Goal: Task Accomplishment & Management: Use online tool/utility

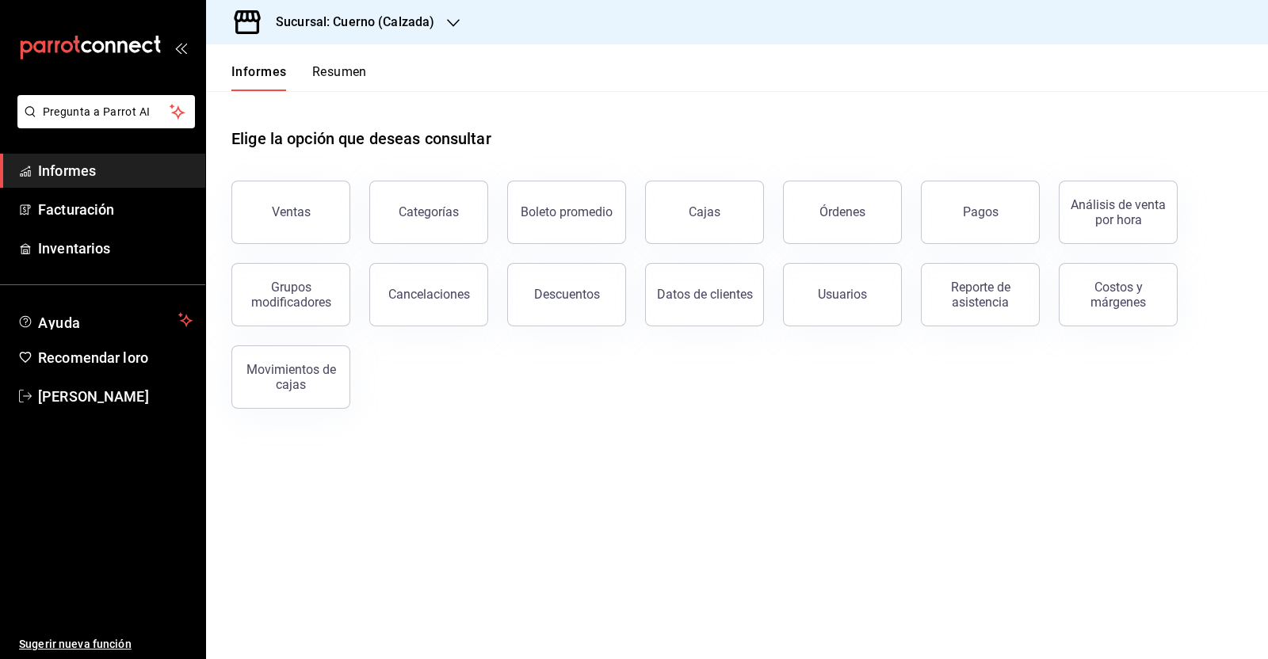
click at [428, 13] on h3 "Sucursal: Cuerno (Calzada)" at bounding box center [348, 22] width 171 height 19
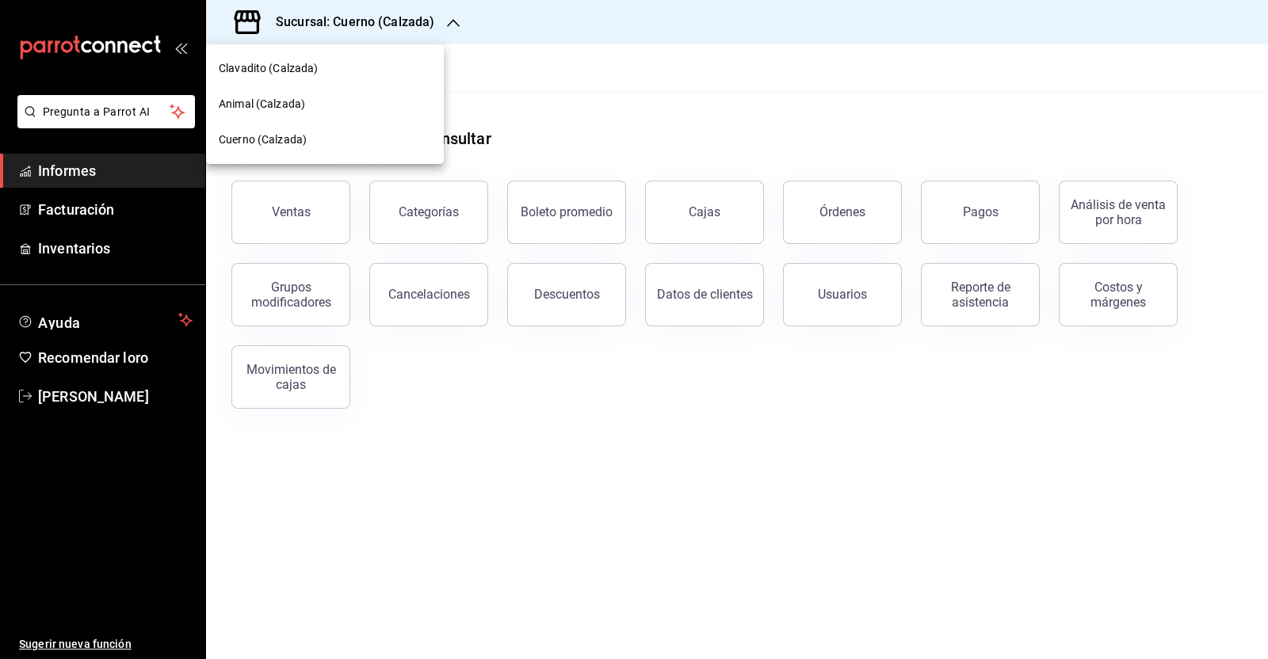
click at [287, 106] on font "Animal (Calzada)" at bounding box center [262, 103] width 86 height 13
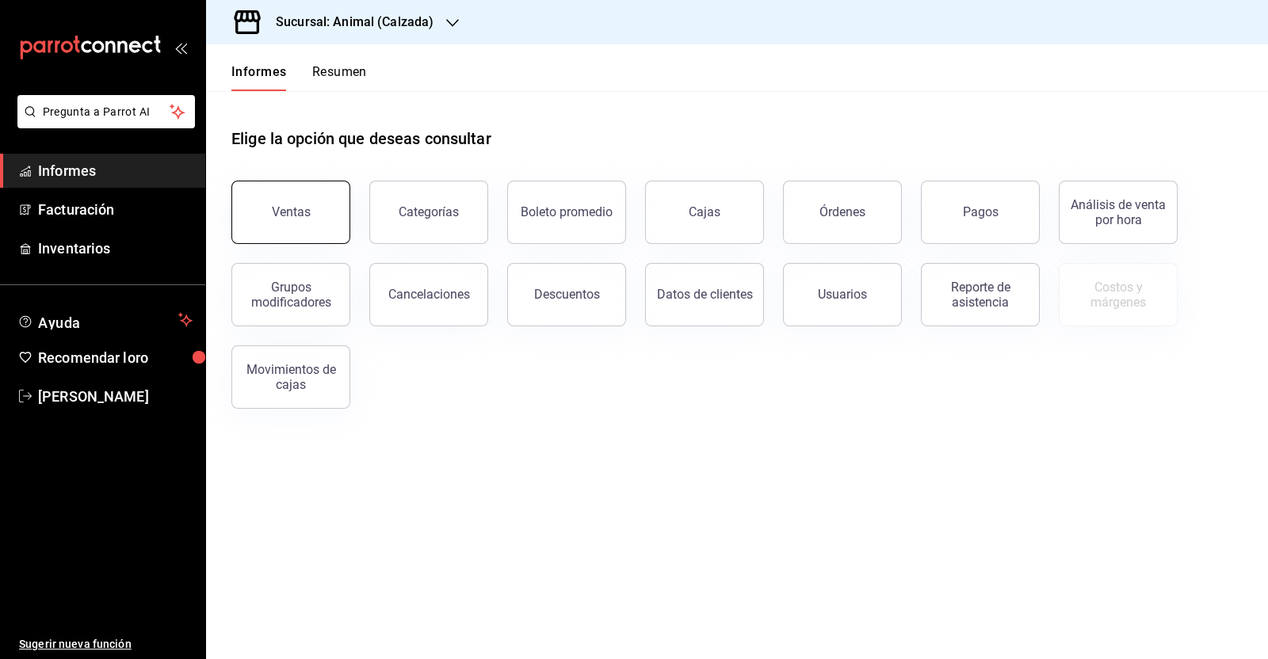
click at [277, 215] on font "Ventas" at bounding box center [291, 211] width 39 height 15
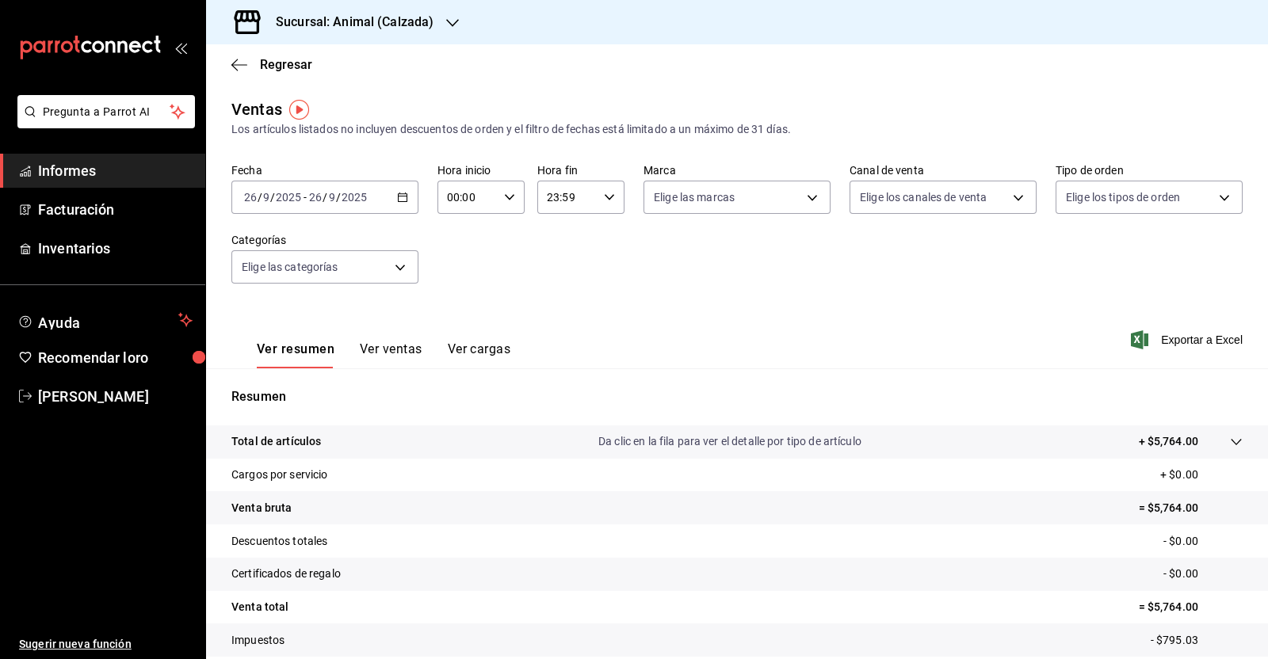
click at [400, 193] on \(Stroke\) "button" at bounding box center [403, 197] width 10 height 9
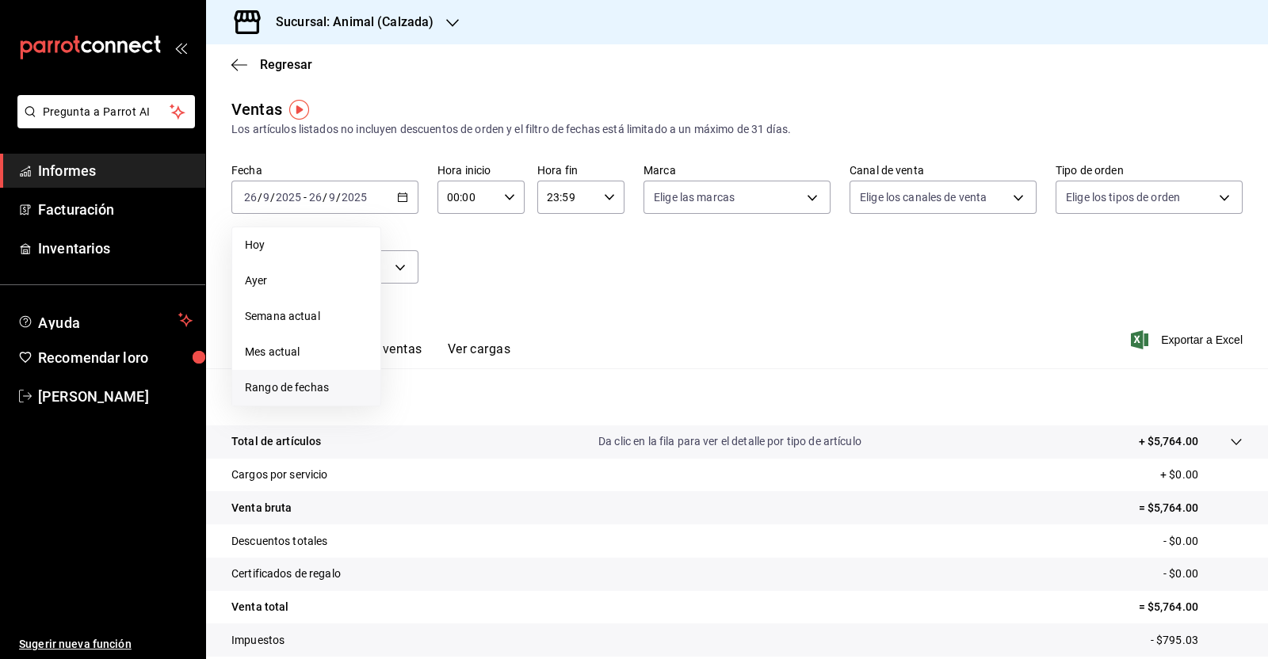
click at [314, 390] on font "Rango de fechas" at bounding box center [287, 387] width 84 height 13
click at [412, 303] on font "1" at bounding box center [414, 302] width 6 height 11
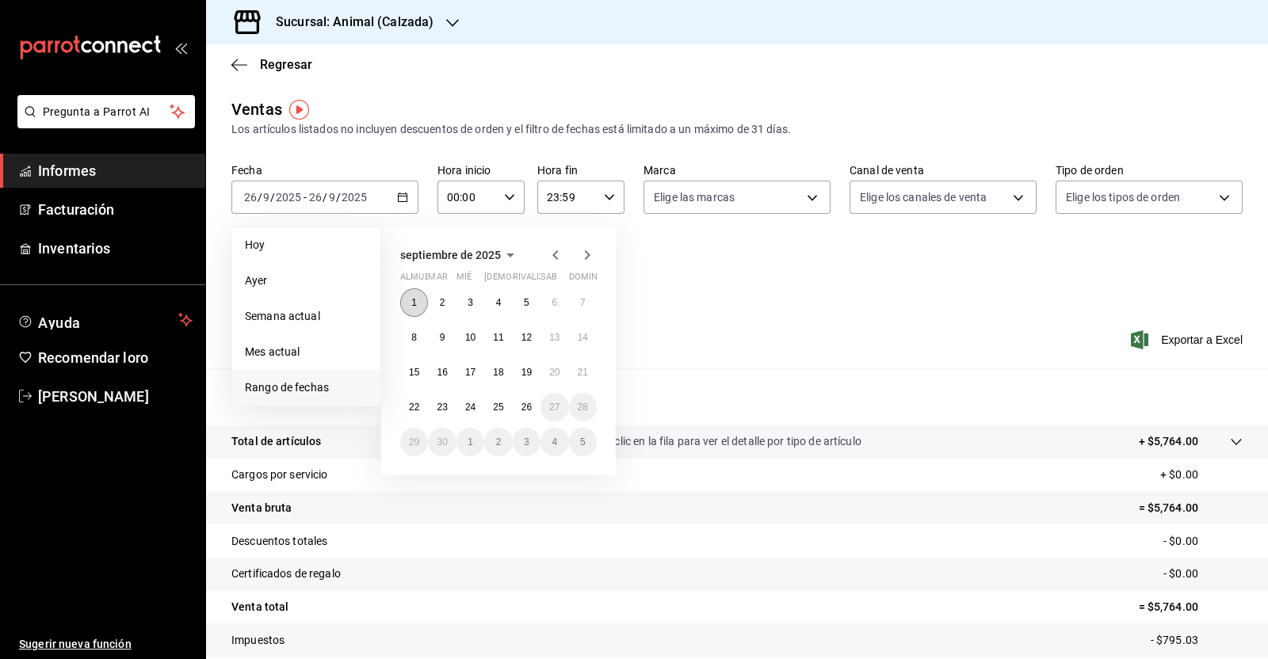
click at [411, 302] on font "1" at bounding box center [414, 302] width 6 height 11
click at [528, 410] on font "26" at bounding box center [526, 407] width 10 height 11
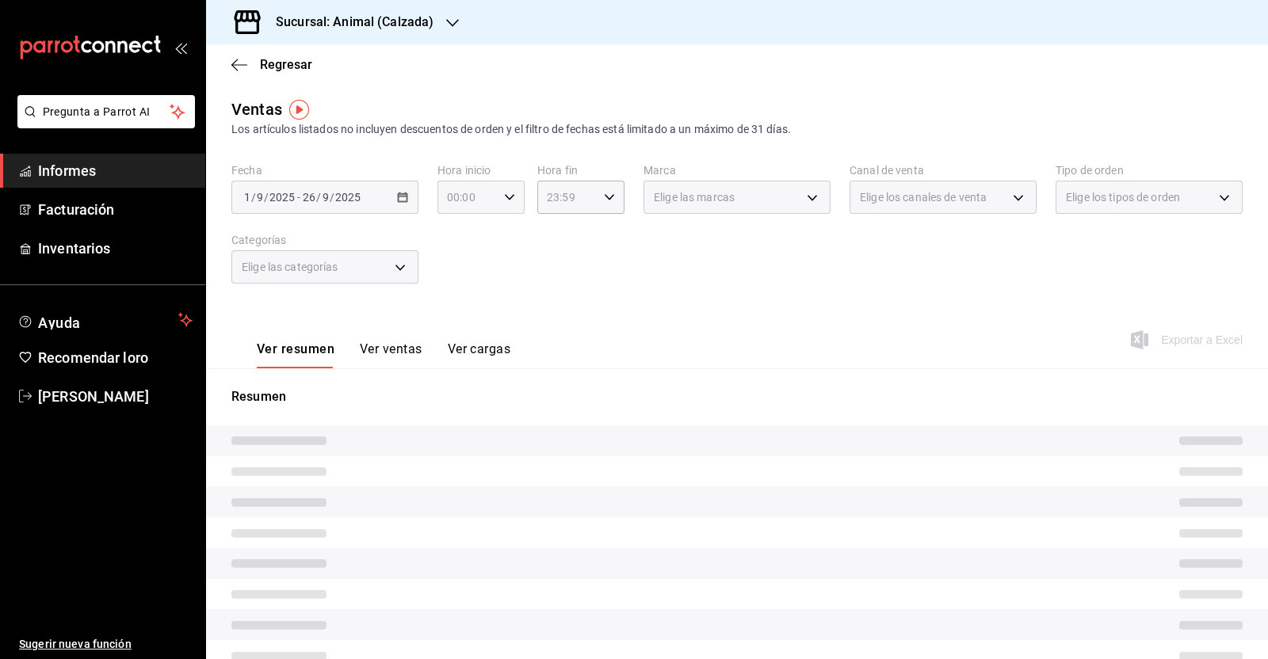
click at [504, 201] on icon "button" at bounding box center [509, 197] width 11 height 11
click at [452, 331] on font "05" at bounding box center [455, 329] width 13 height 13
type input "05:00"
click at [596, 197] on div at bounding box center [634, 329] width 1268 height 659
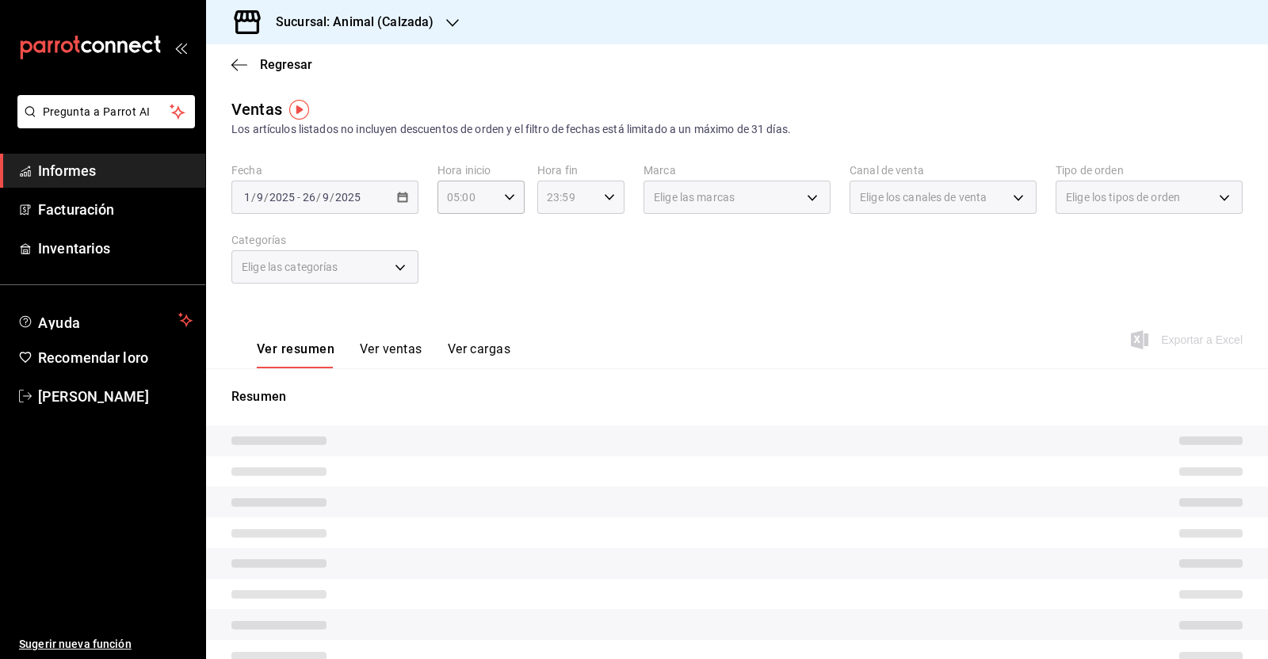
click at [604, 196] on \(Stroke\) "button" at bounding box center [609, 197] width 10 height 6
drag, startPoint x: 552, startPoint y: 318, endPoint x: 559, endPoint y: 307, distance: 13.9
click at [551, 318] on button "05" at bounding box center [554, 323] width 36 height 32
click at [597, 239] on font "00" at bounding box center [596, 237] width 13 height 13
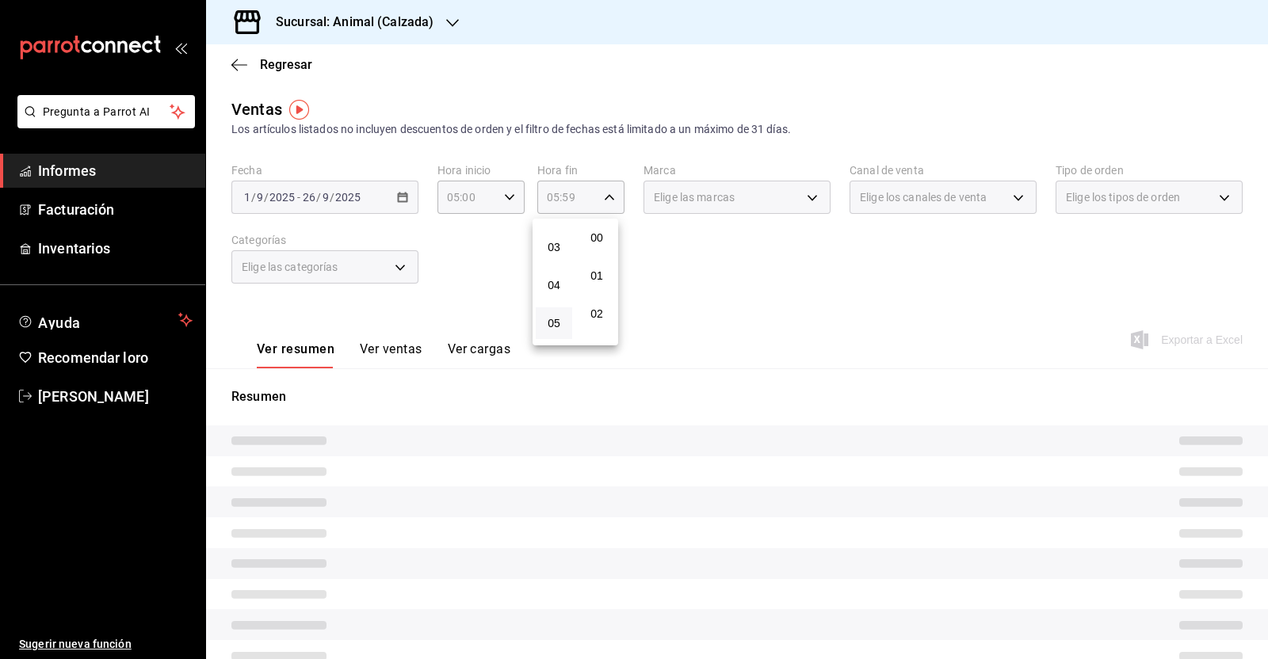
type input "05:00"
click at [790, 285] on div at bounding box center [634, 329] width 1268 height 659
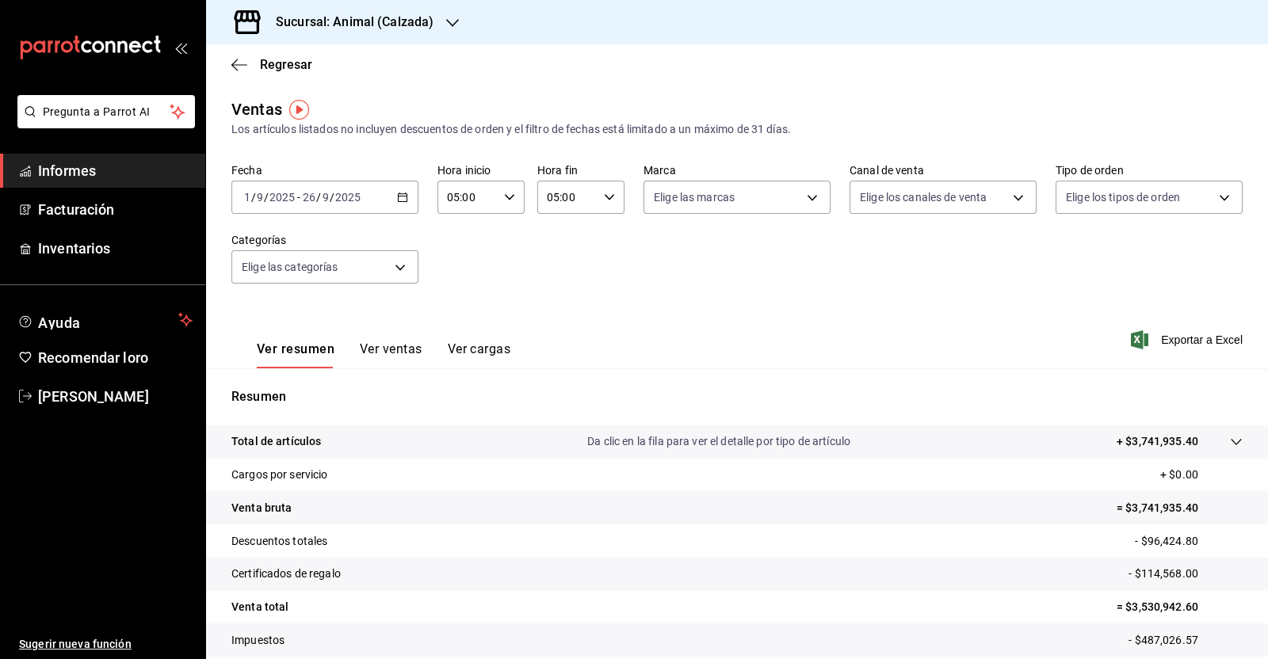
click at [1196, 339] on font "Exportar a Excel" at bounding box center [1202, 340] width 82 height 13
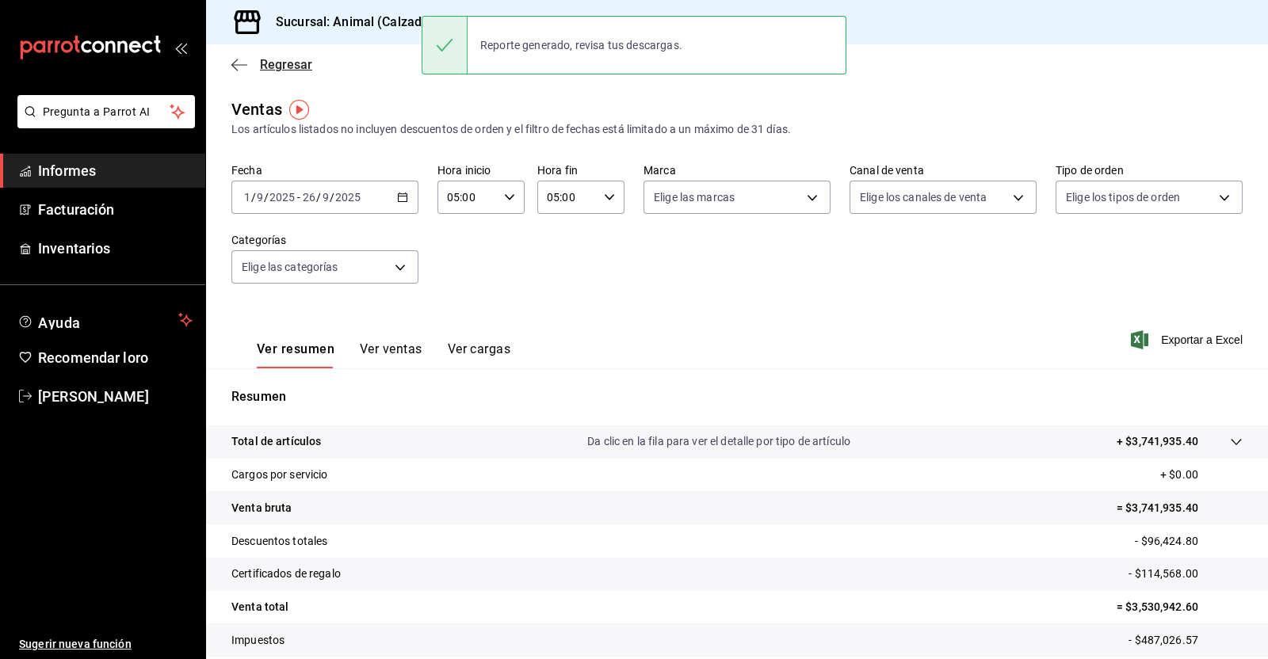
click at [237, 64] on icon "button" at bounding box center [239, 64] width 16 height 1
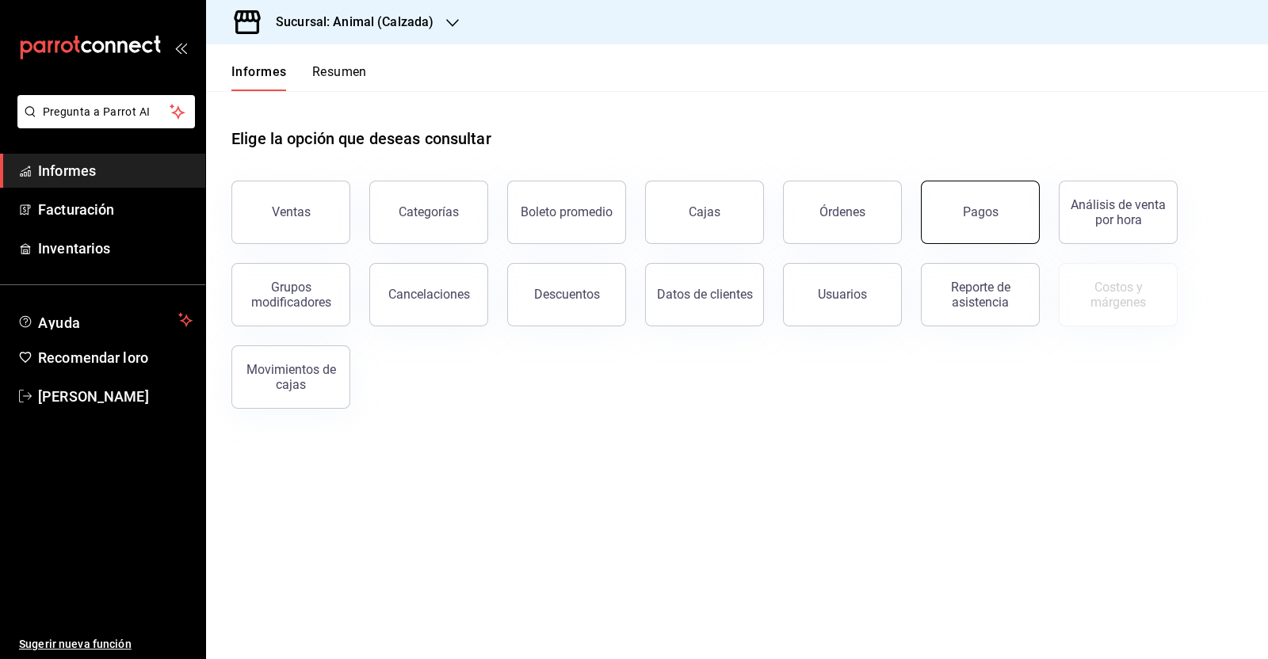
click at [961, 211] on button "Pagos" at bounding box center [980, 212] width 119 height 63
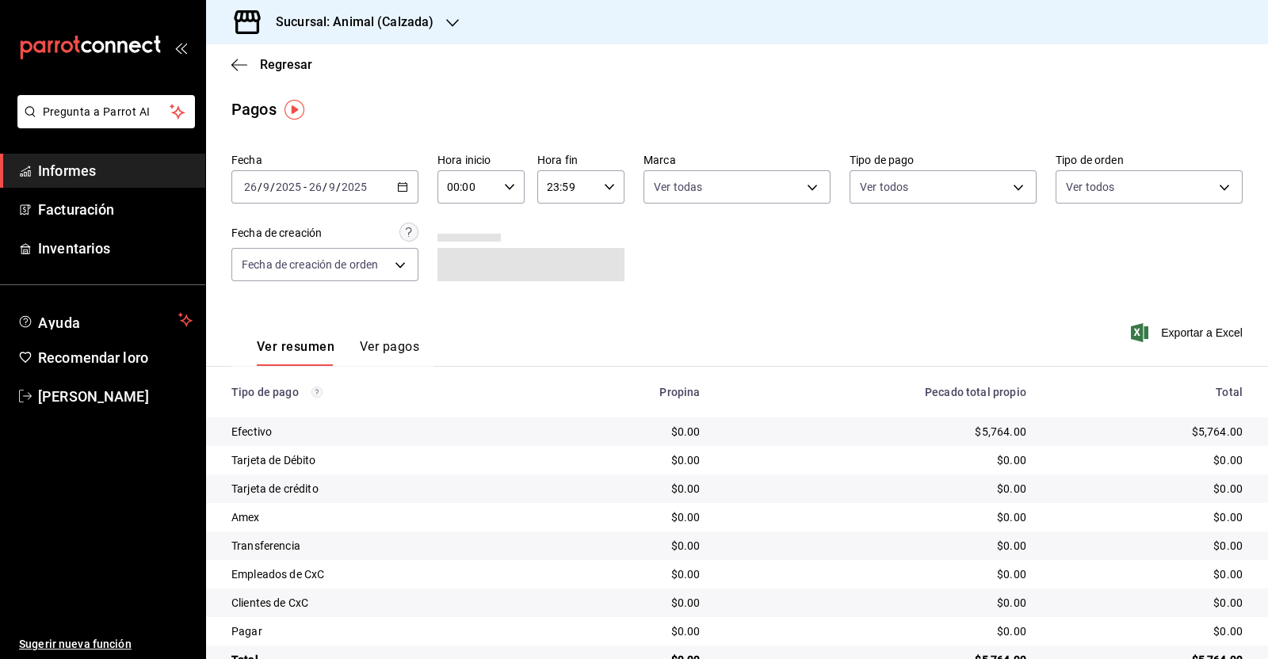
click at [406, 184] on div "[DATE] [DATE] - [DATE] [DATE]" at bounding box center [324, 186] width 187 height 33
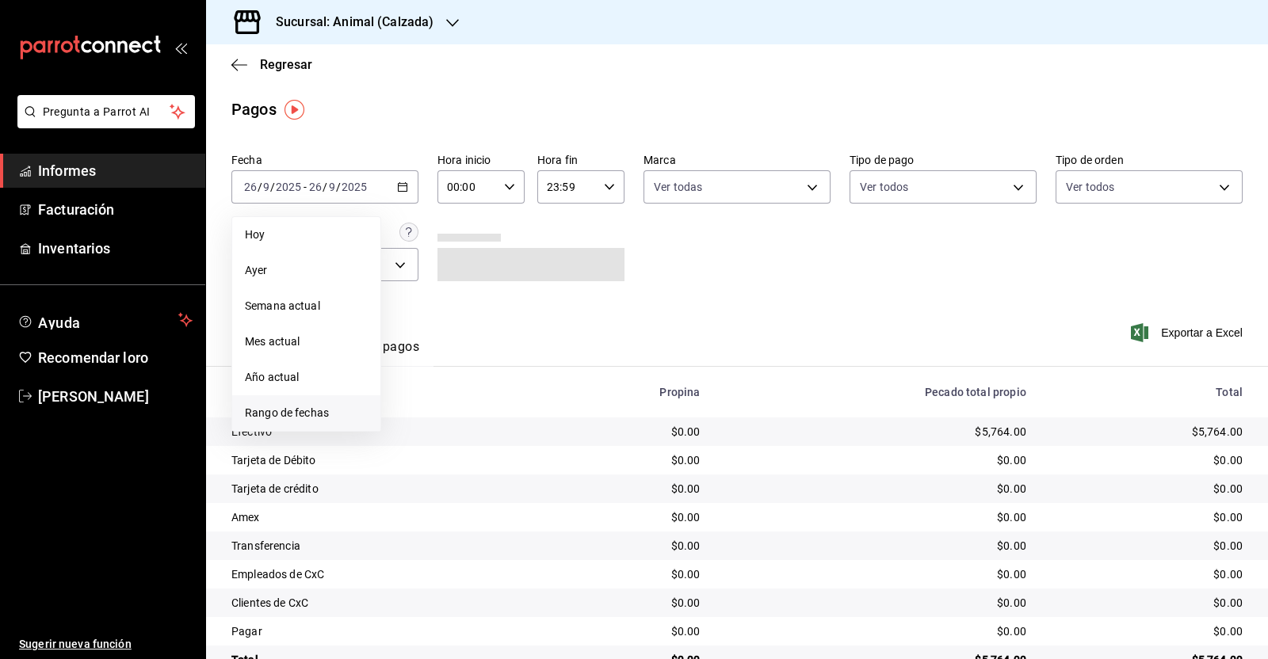
click at [303, 414] on font "Rango de fechas" at bounding box center [287, 412] width 84 height 13
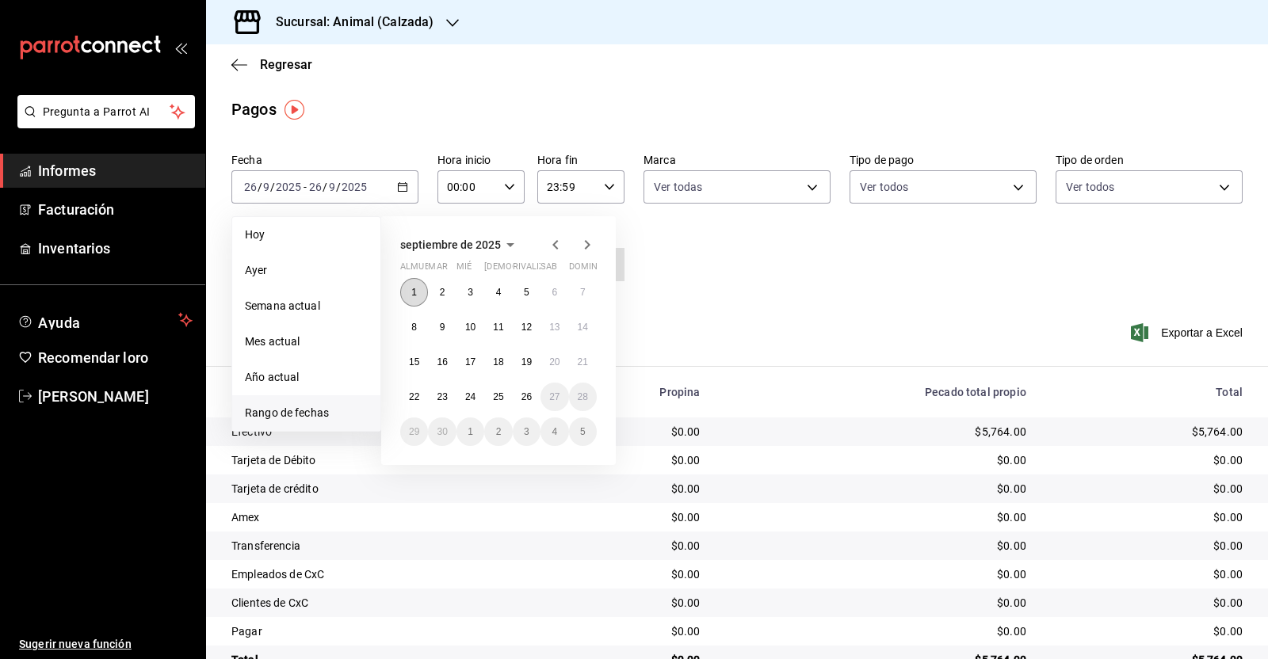
click at [419, 290] on button "1" at bounding box center [414, 292] width 28 height 29
click at [531, 396] on font "26" at bounding box center [526, 396] width 10 height 11
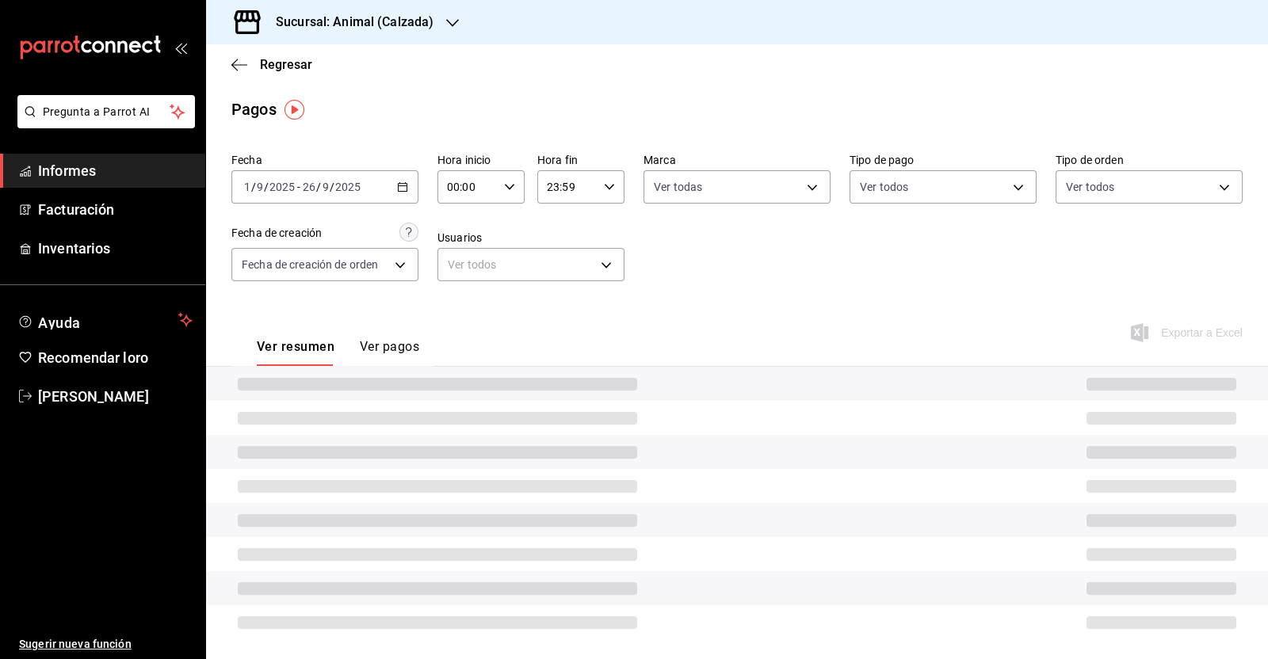
click at [504, 181] on icon "button" at bounding box center [509, 186] width 11 height 11
click at [456, 315] on font "05" at bounding box center [455, 319] width 13 height 13
type input "05:00"
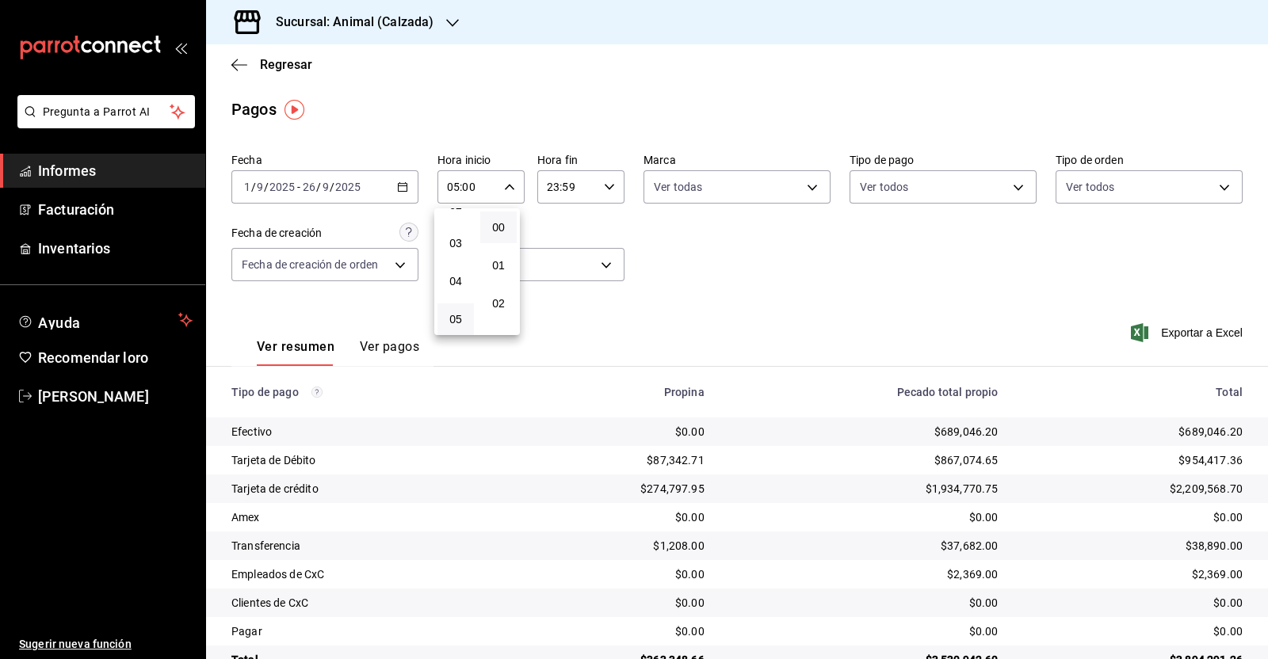
click at [605, 189] on div at bounding box center [634, 329] width 1268 height 659
click at [604, 189] on icon "button" at bounding box center [609, 186] width 11 height 11
click at [547, 310] on span "05" at bounding box center [553, 313] width 17 height 13
click at [602, 234] on span "00" at bounding box center [596, 227] width 17 height 13
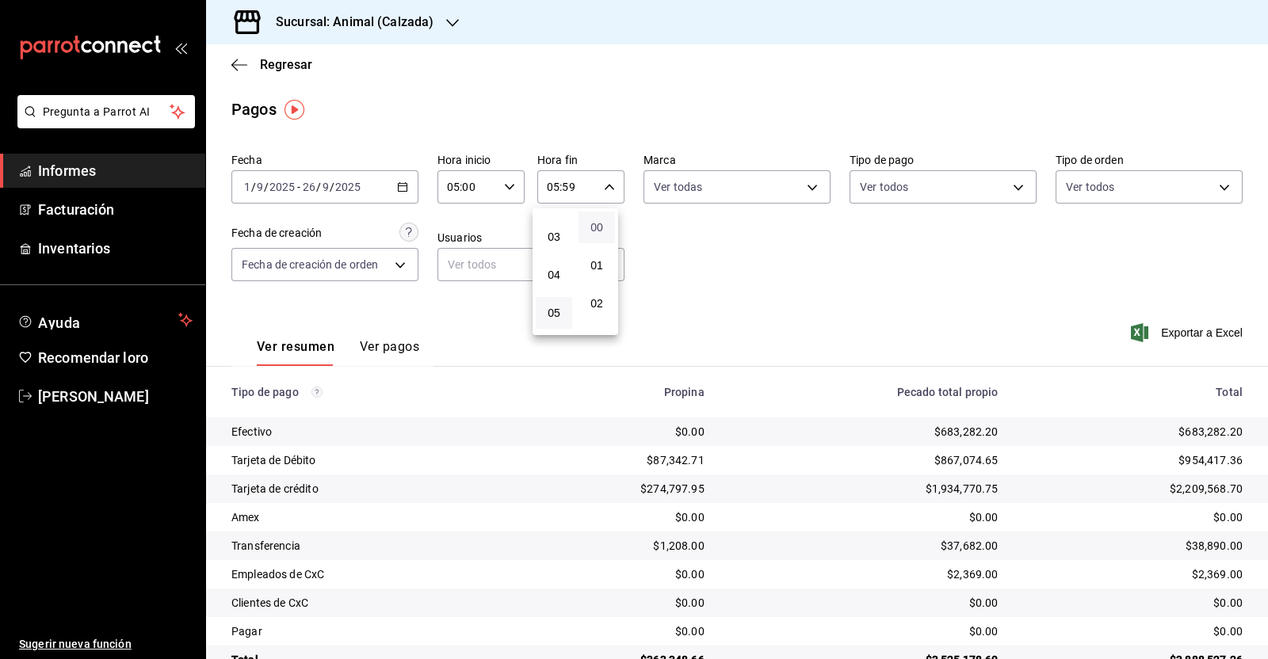
type input "05:00"
click at [837, 268] on div at bounding box center [634, 329] width 1268 height 659
click at [1169, 326] on font "Exportar a Excel" at bounding box center [1202, 332] width 82 height 13
click at [238, 67] on icon "button" at bounding box center [239, 65] width 16 height 14
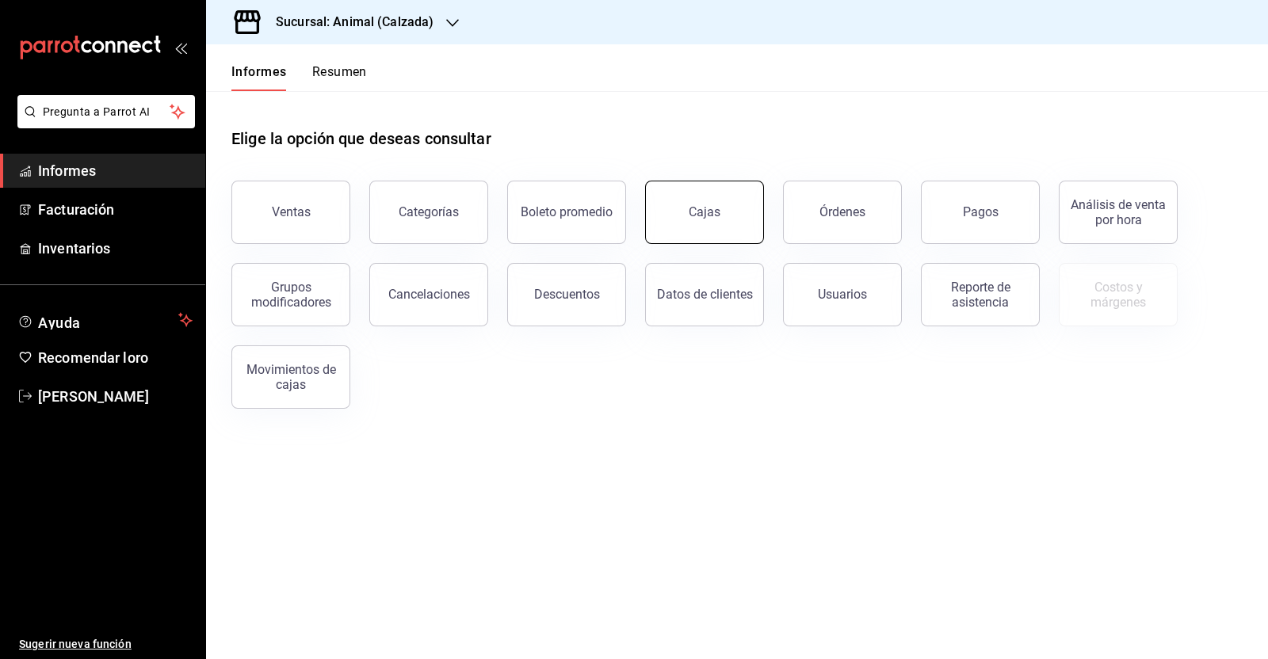
click at [693, 223] on link "Cajas" at bounding box center [704, 212] width 119 height 63
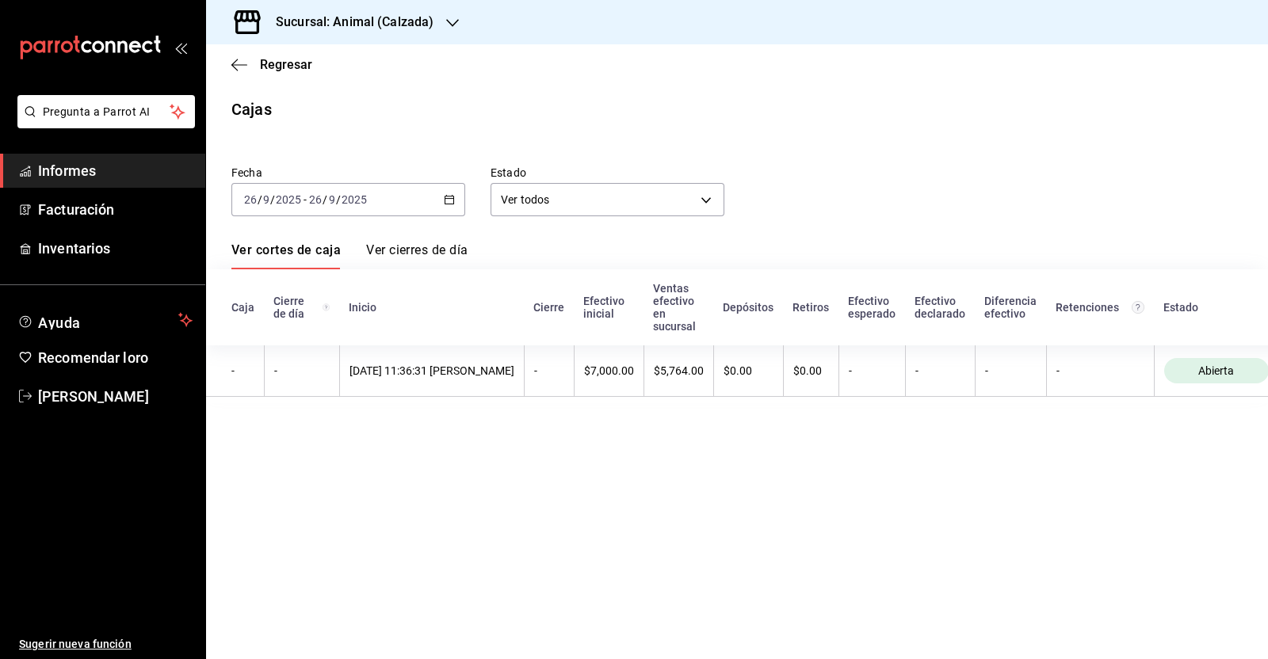
click at [444, 196] on icon "button" at bounding box center [449, 199] width 11 height 11
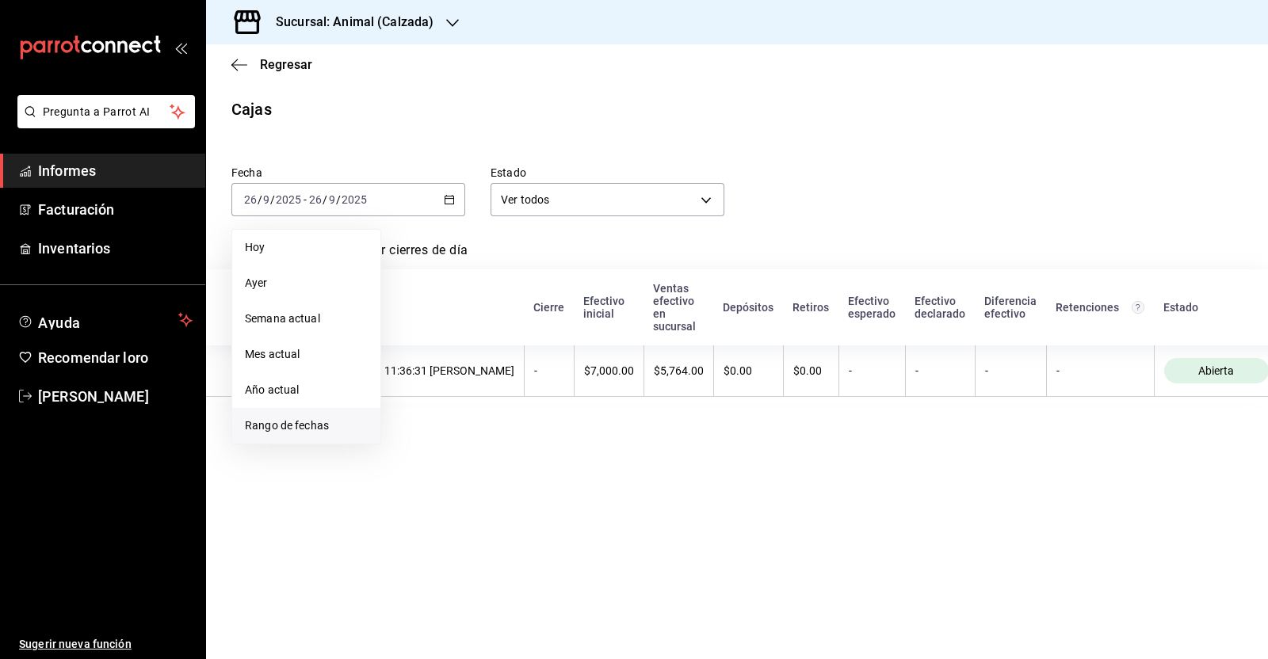
click at [291, 429] on font "Rango de fechas" at bounding box center [287, 425] width 84 height 13
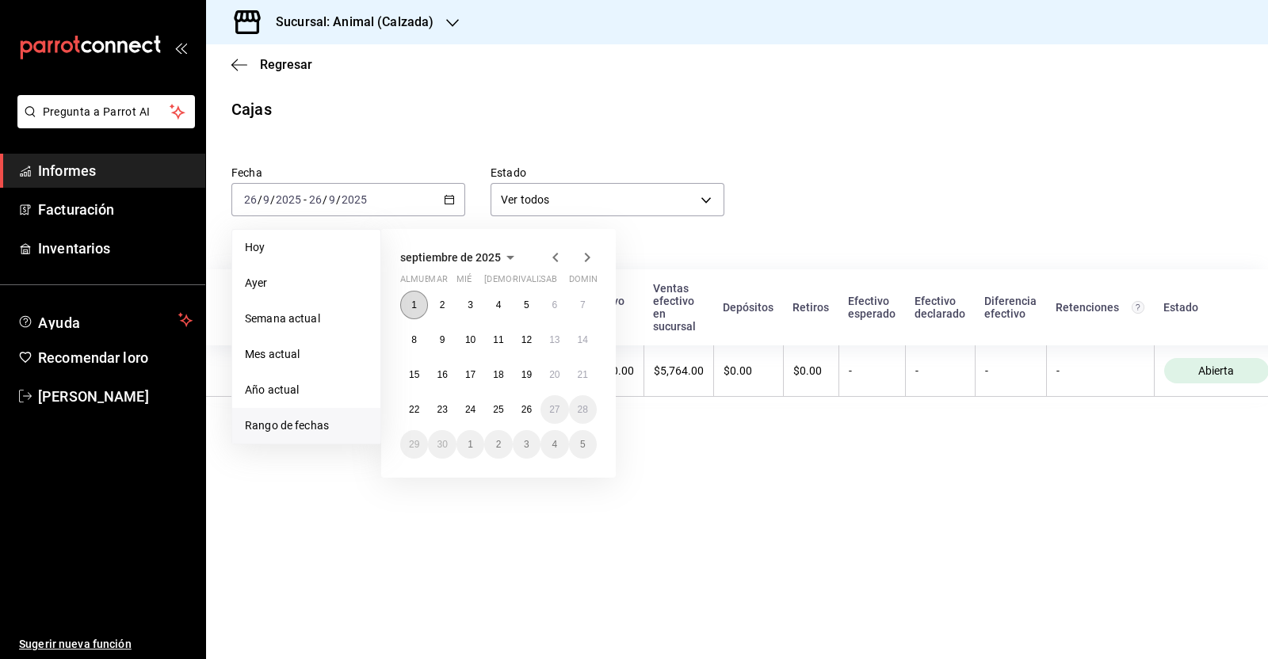
click at [414, 299] on font "1" at bounding box center [414, 304] width 6 height 11
click at [532, 410] on button "26" at bounding box center [527, 409] width 28 height 29
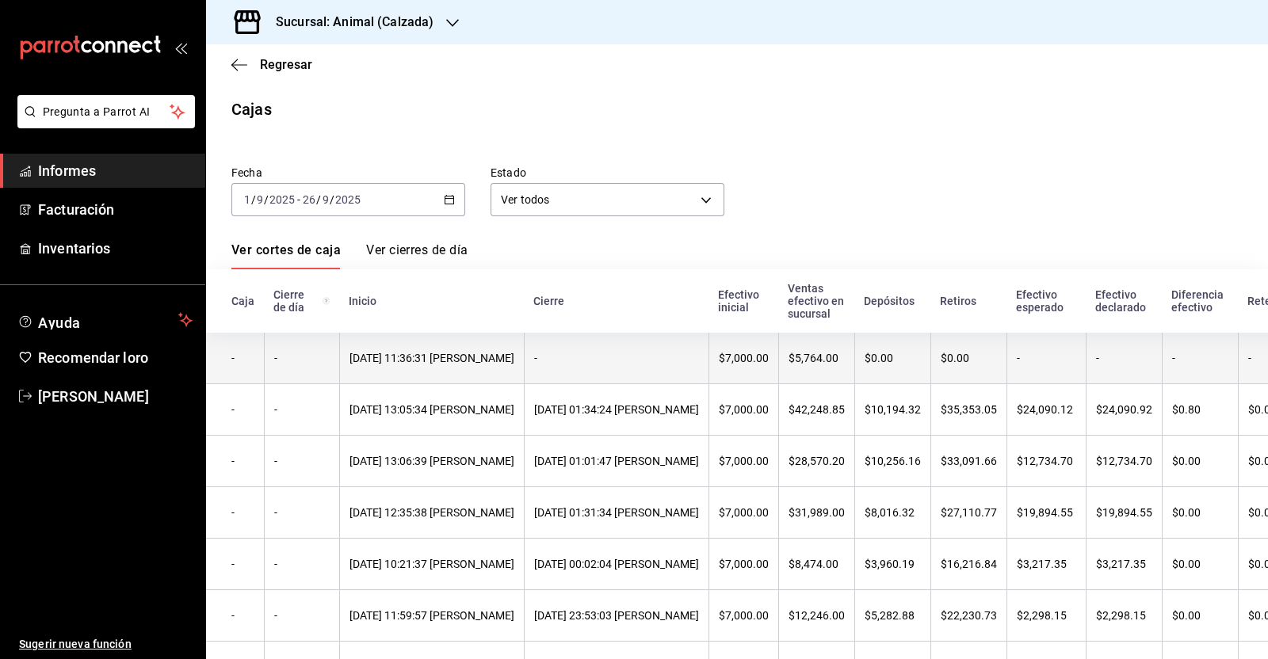
click at [699, 359] on div "-" at bounding box center [616, 358] width 165 height 13
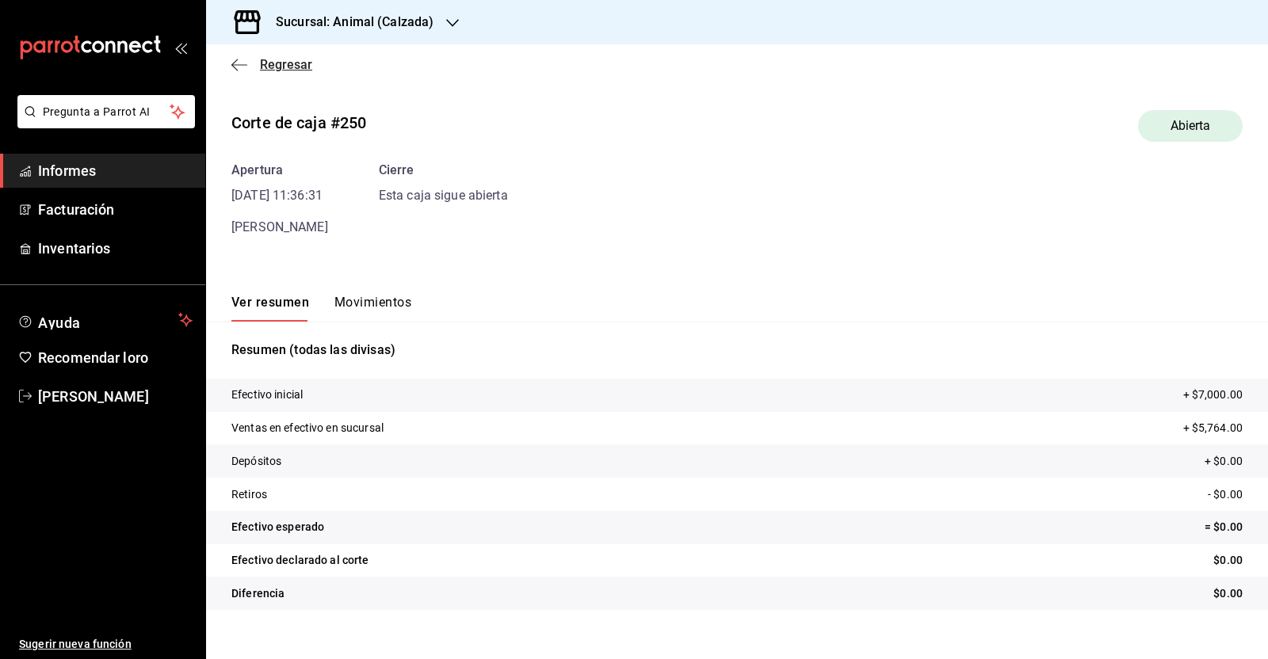
click at [238, 66] on icon "button" at bounding box center [239, 65] width 16 height 14
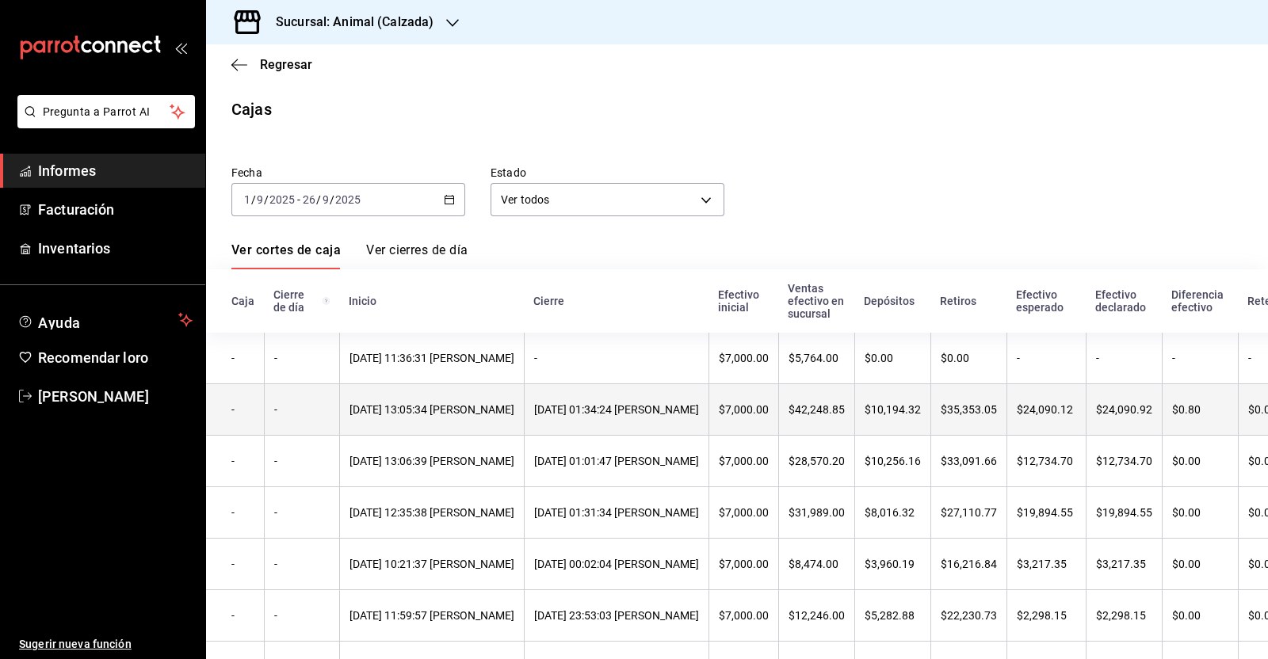
click at [472, 421] on th "[DATE] 13:05:34 [PERSON_NAME]" at bounding box center [431, 408] width 185 height 51
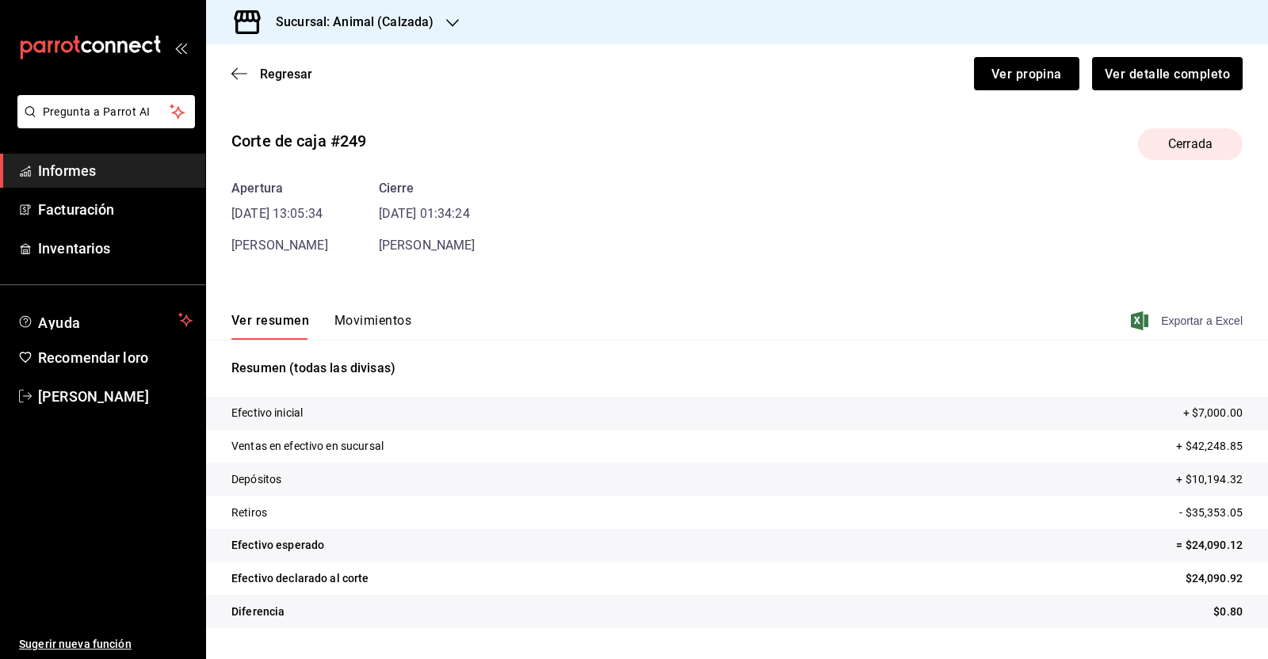
click at [1169, 325] on font "Exportar a Excel" at bounding box center [1202, 321] width 82 height 13
